Goal: Navigation & Orientation: Find specific page/section

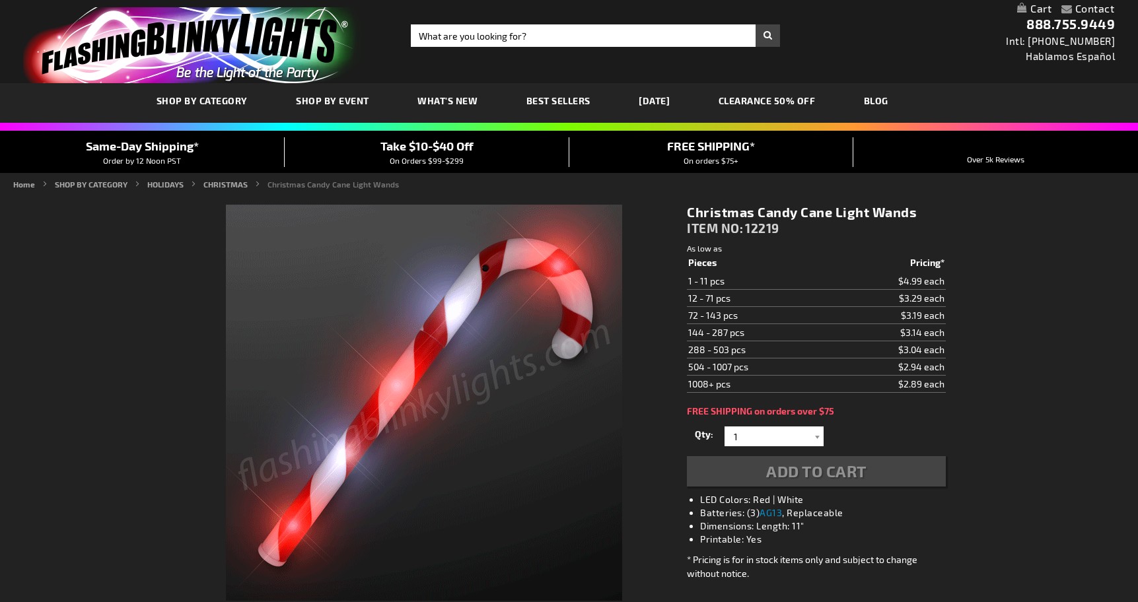
click at [215, 98] on span "SHOP BY CATEGORY" at bounding box center [202, 100] width 91 height 11
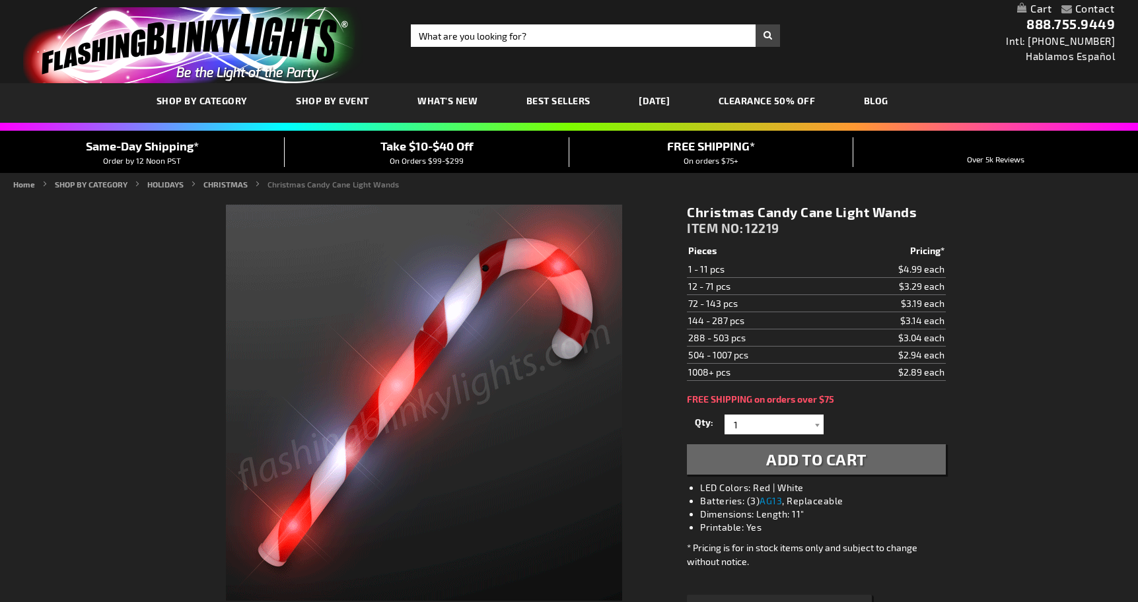
click at [186, 110] on link "SHOP BY CATEGORY" at bounding box center [202, 101] width 111 height 44
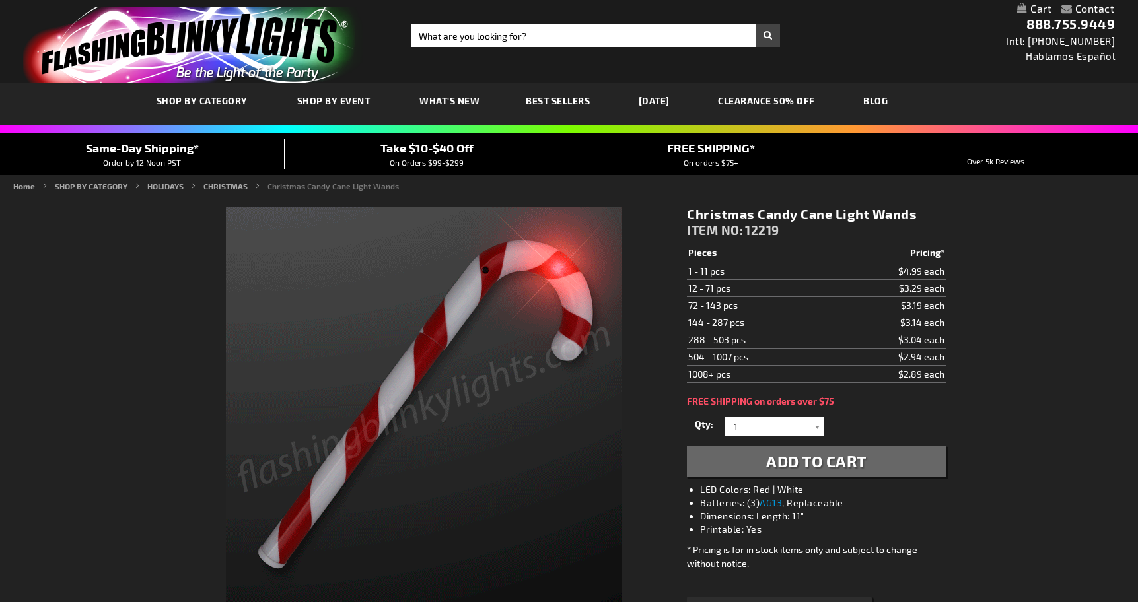
click at [188, 103] on span "SHOP BY CATEGORY" at bounding box center [202, 100] width 91 height 11
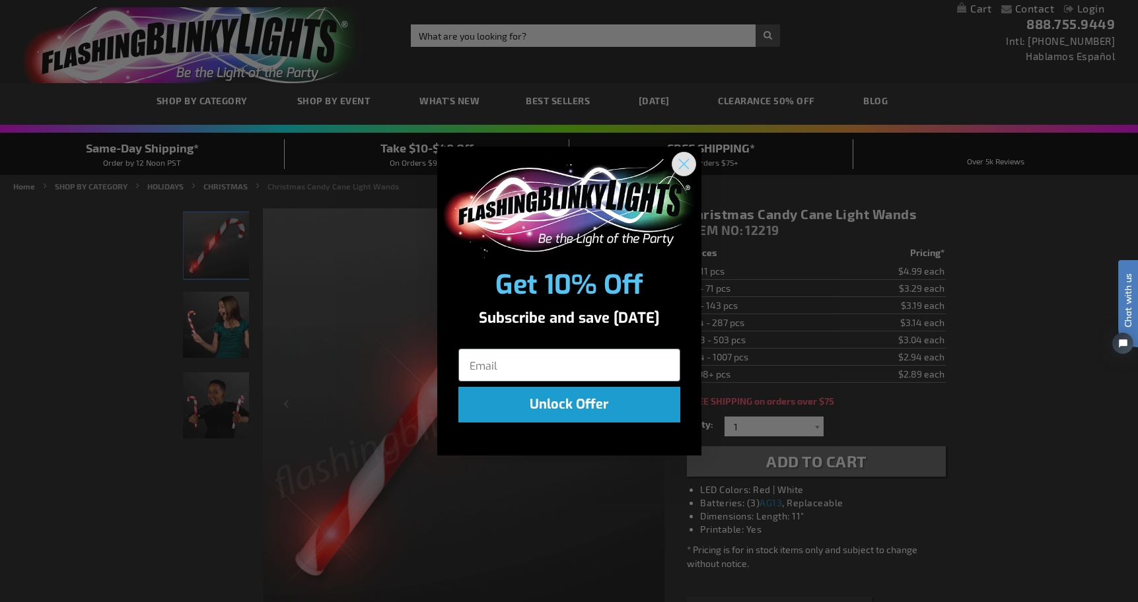
click at [690, 160] on circle "Close dialog" at bounding box center [683, 164] width 22 height 22
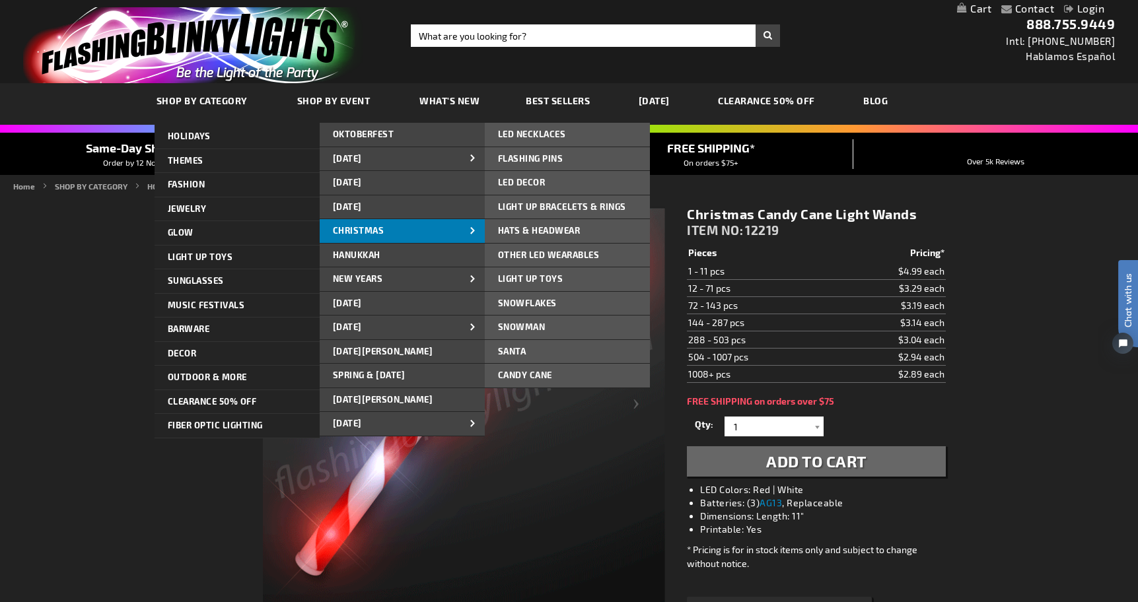
click at [406, 227] on link "CHRISTMAS" at bounding box center [402, 231] width 165 height 24
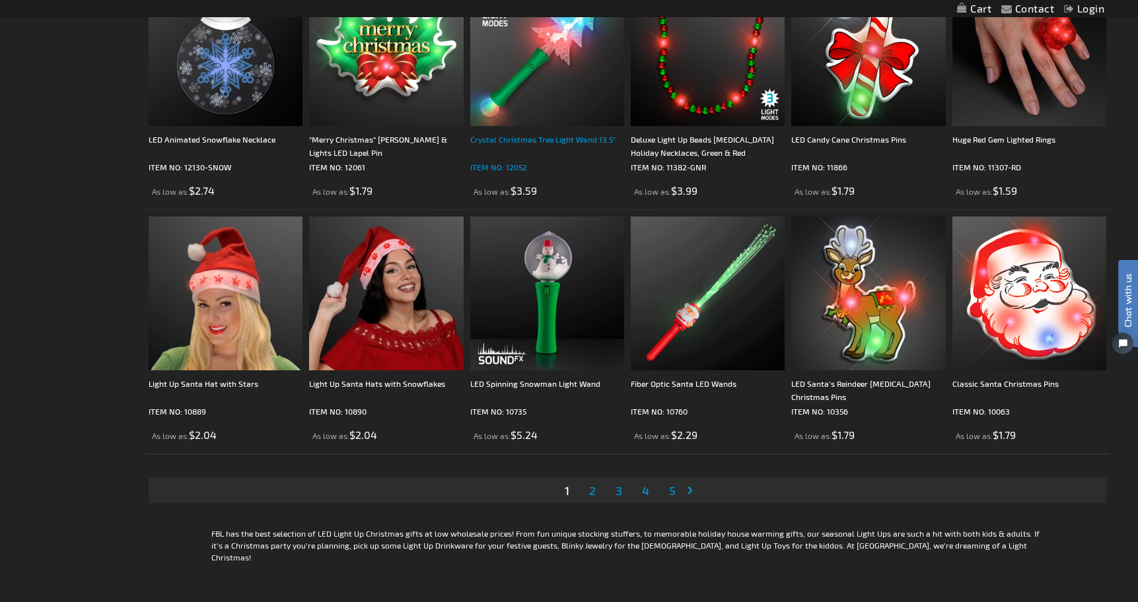
scroll to position [2486, 0]
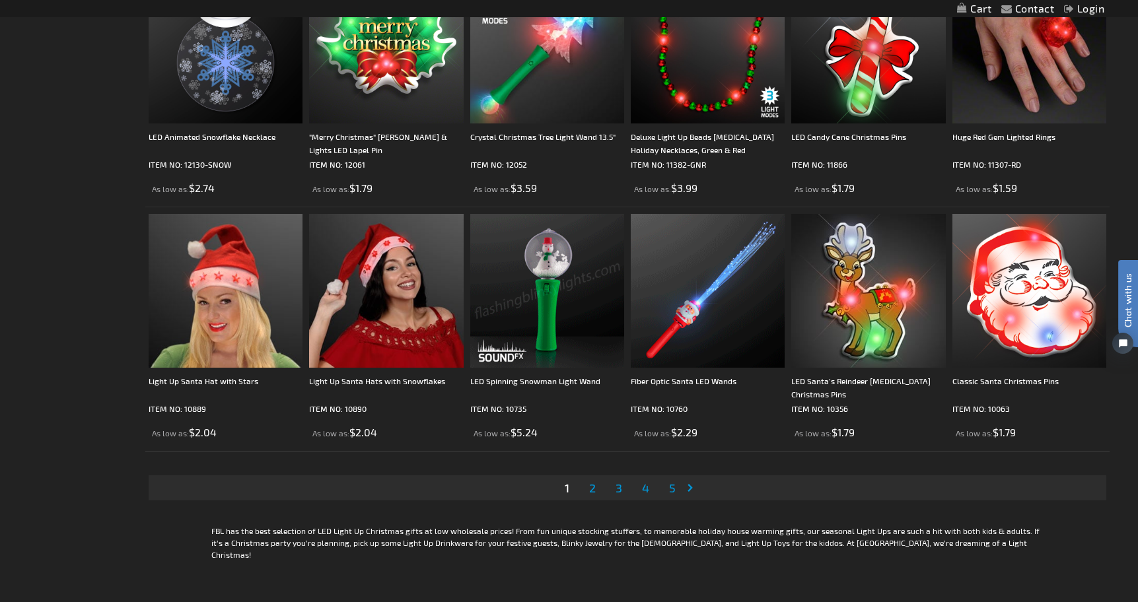
click at [592, 488] on span "2" at bounding box center [592, 488] width 7 height 15
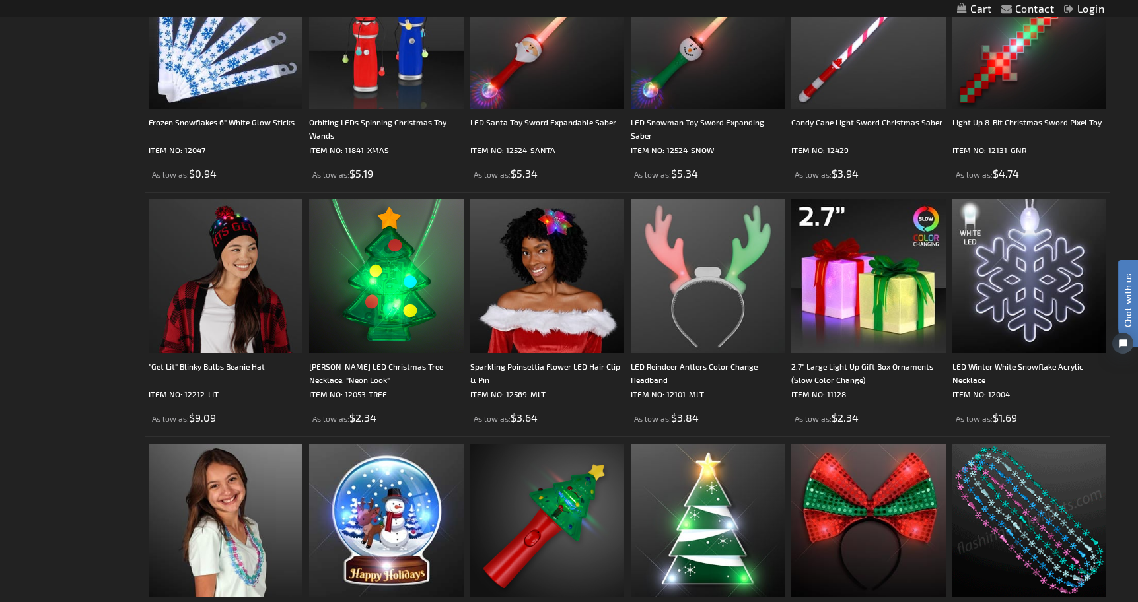
scroll to position [1325, 0]
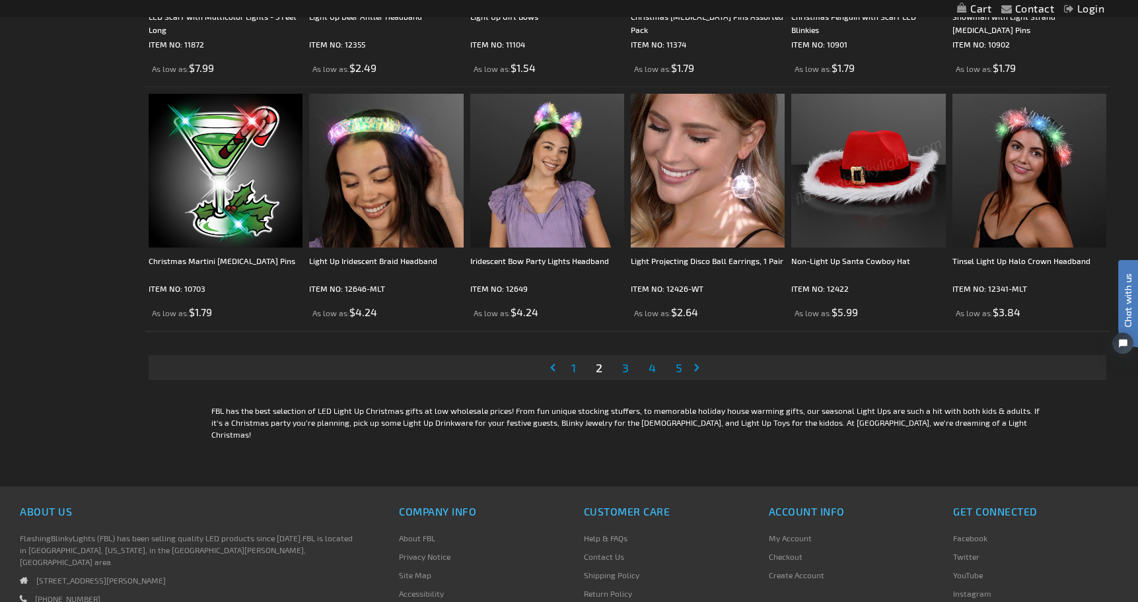
click at [626, 370] on span "3" at bounding box center [625, 368] width 7 height 15
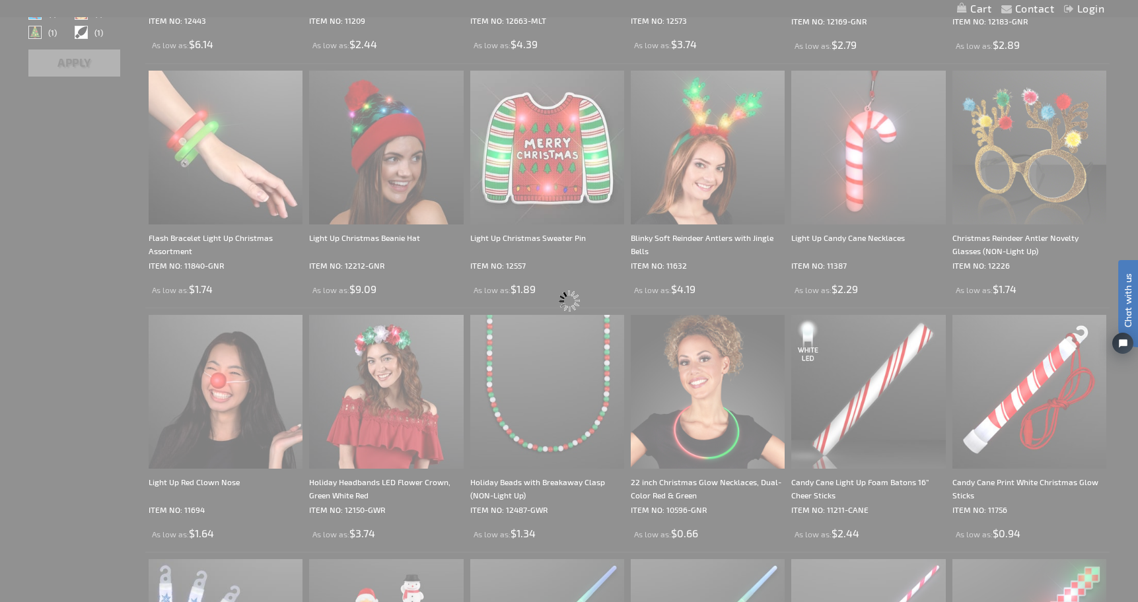
scroll to position [0, 0]
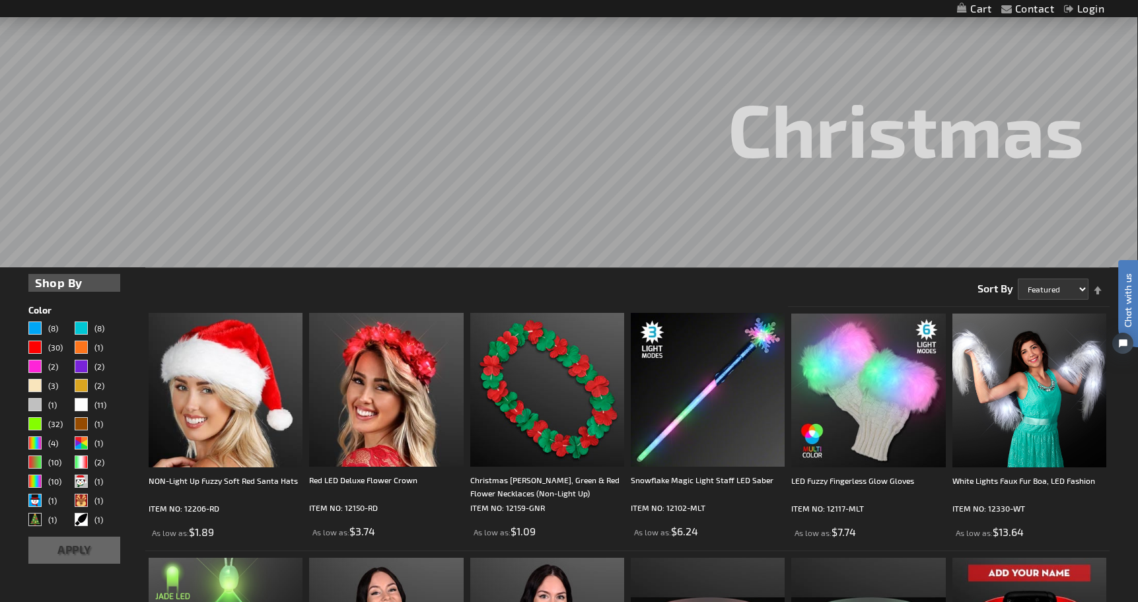
scroll to position [207, 0]
